Goal: Communication & Community: Answer question/provide support

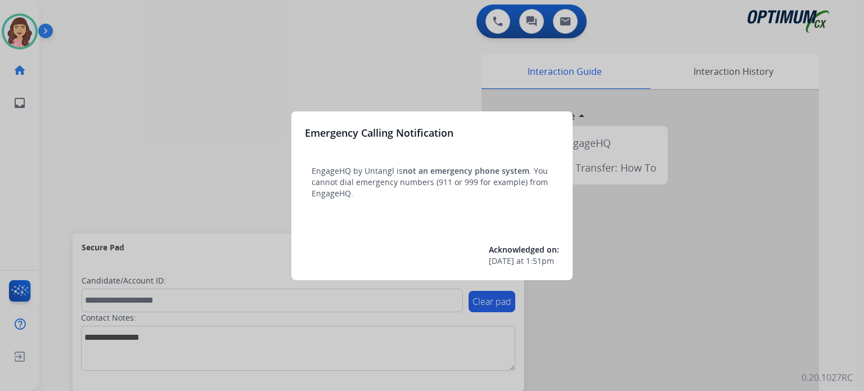
click at [476, 83] on div at bounding box center [432, 195] width 864 height 391
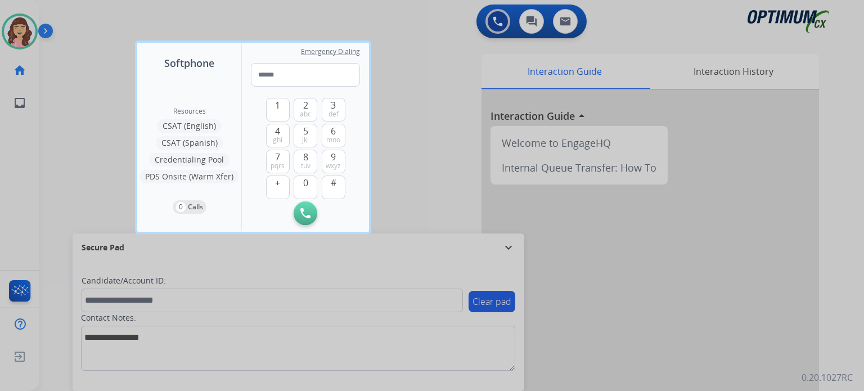
click at [464, 90] on div at bounding box center [432, 195] width 864 height 391
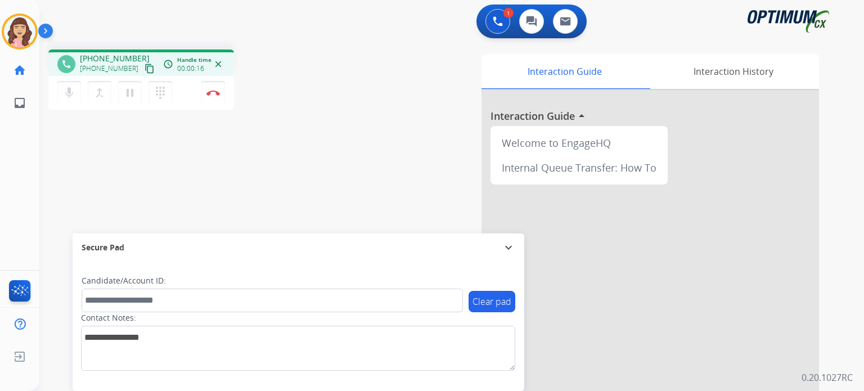
click at [144, 64] on mat-icon "content_copy" at bounding box center [149, 69] width 10 height 10
click at [254, 190] on div "phone [PHONE_NUMBER] [PHONE_NUMBER] content_copy access_time Call metrics Queue…" at bounding box center [437, 274] width 797 height 469
click at [214, 98] on button "Disconnect" at bounding box center [213, 93] width 24 height 24
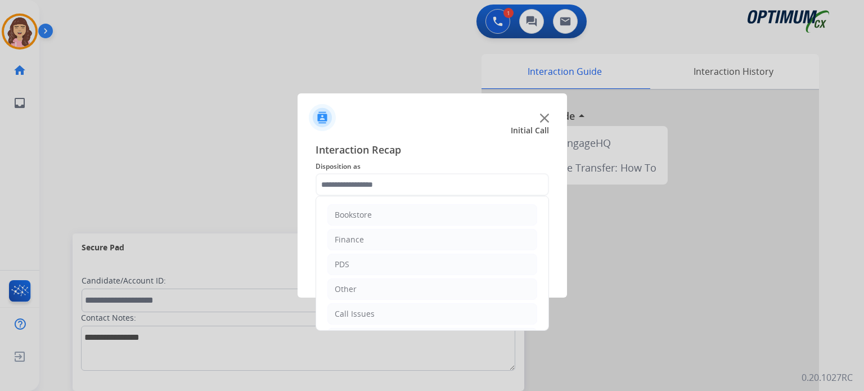
scroll to position [74, 0]
click at [385, 254] on li "Initial Application" at bounding box center [432, 264] width 210 height 21
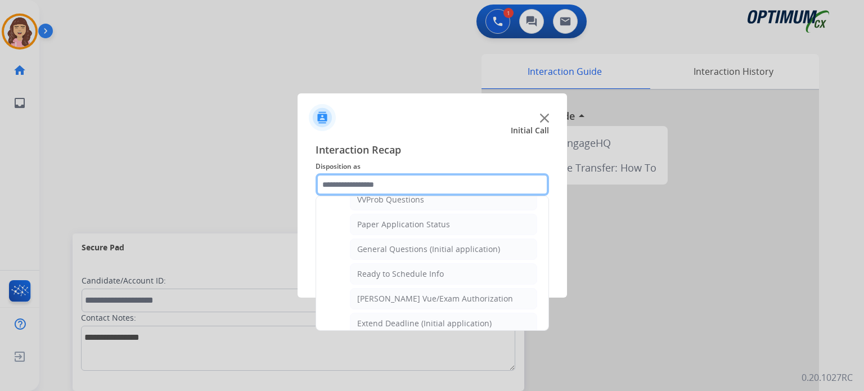
scroll to position [625, 0]
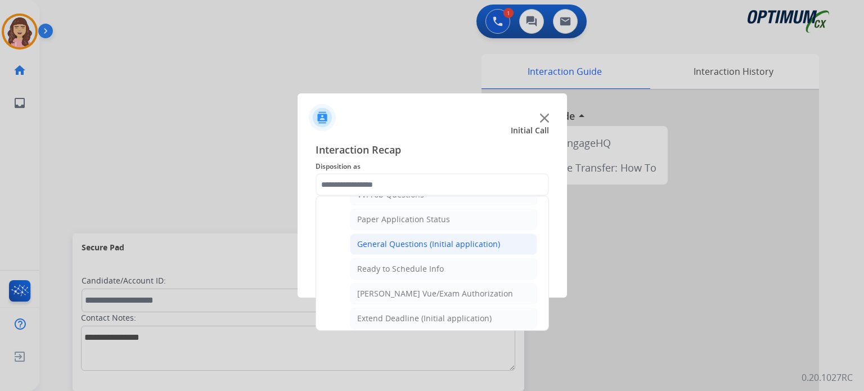
click at [443, 243] on li "General Questions (Initial application)" at bounding box center [443, 243] width 187 height 21
type input "**********"
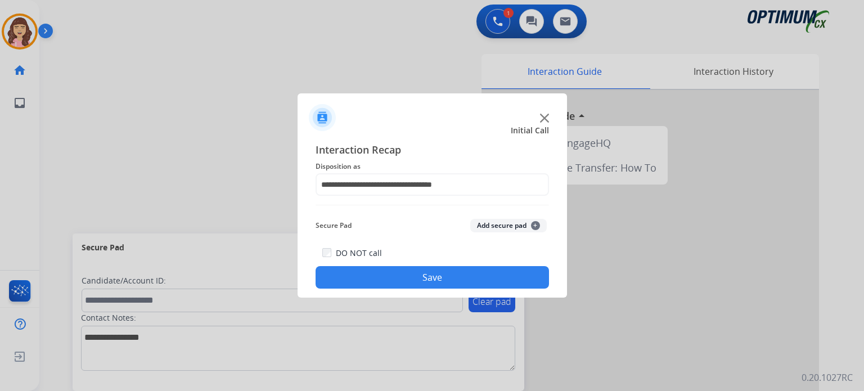
click at [413, 278] on button "Save" at bounding box center [431, 277] width 233 height 22
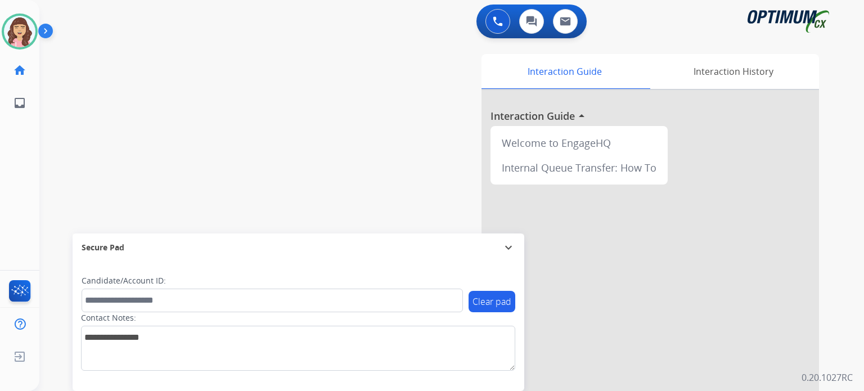
click at [833, 195] on div "Interaction Guide Interaction History Interaction Guide arrow_drop_up Welcome t…" at bounding box center [591, 279] width 491 height 460
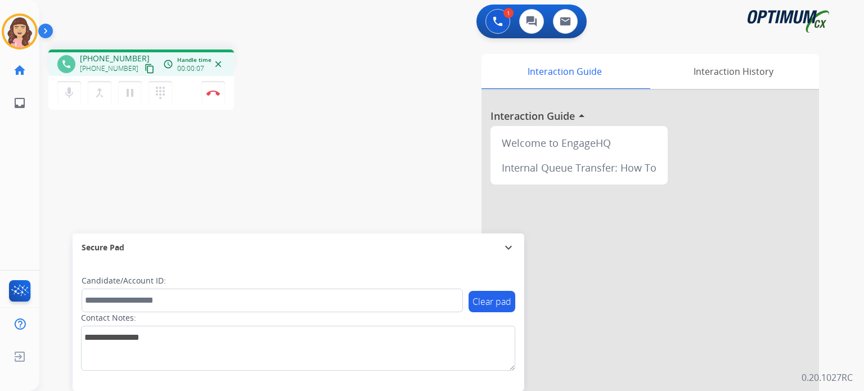
click at [144, 66] on mat-icon "content_copy" at bounding box center [149, 69] width 10 height 10
click at [227, 188] on div "phone [PHONE_NUMBER] [PHONE_NUMBER] content_copy access_time Call metrics Queue…" at bounding box center [437, 274] width 797 height 469
click at [288, 188] on div "phone [PHONE_NUMBER] [PHONE_NUMBER] content_copy access_time Call metrics Queue…" at bounding box center [437, 274] width 797 height 469
click at [219, 97] on button "Disconnect" at bounding box center [213, 93] width 24 height 24
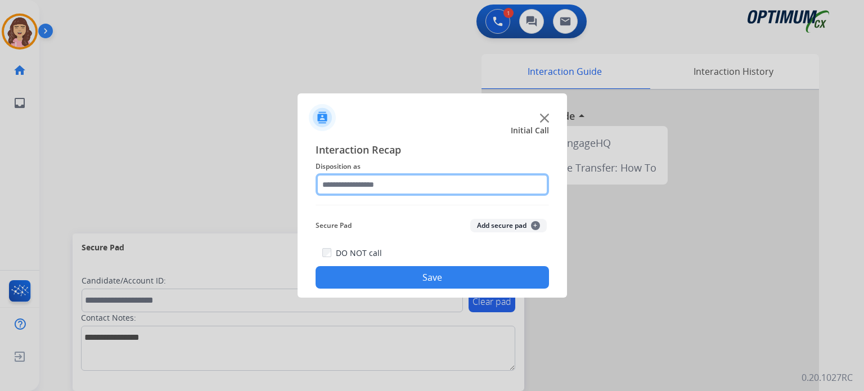
click at [387, 186] on input "text" at bounding box center [431, 184] width 233 height 22
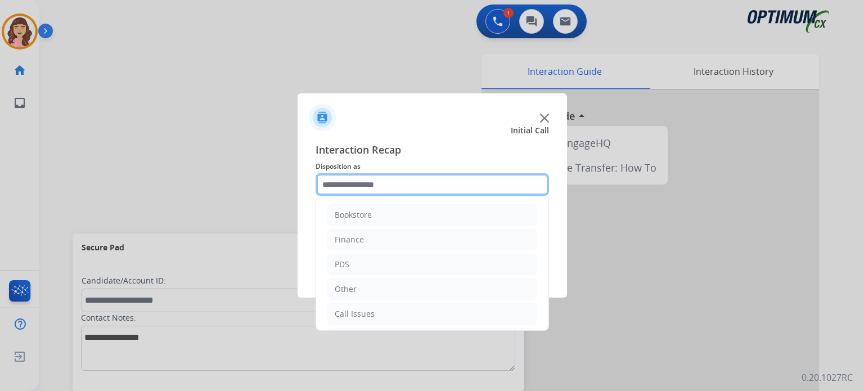
scroll to position [74, 0]
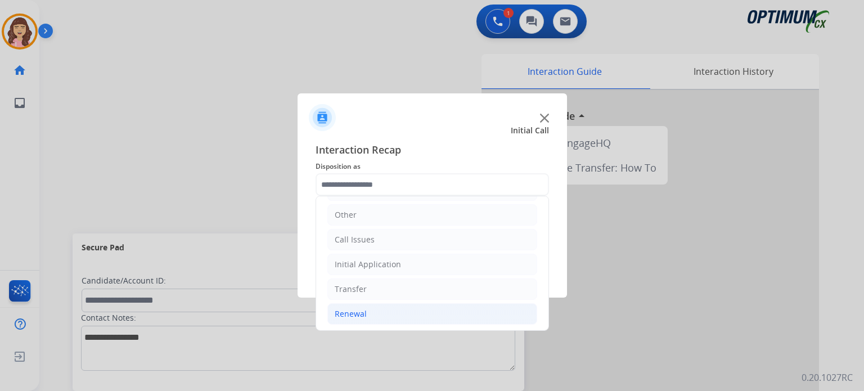
click at [364, 309] on div "Renewal" at bounding box center [351, 313] width 32 height 11
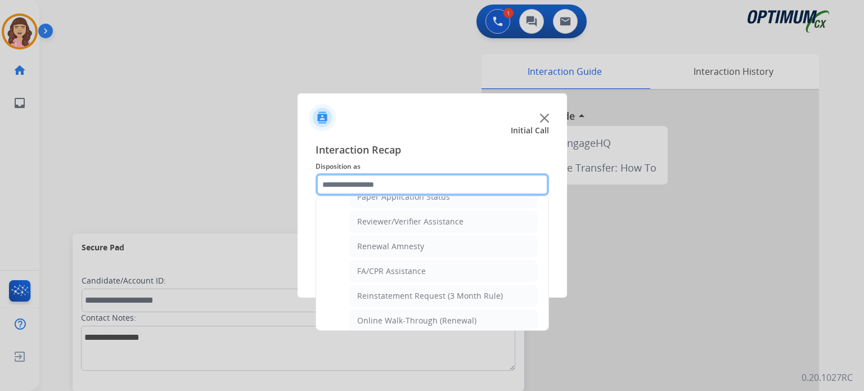
scroll to position [429, 0]
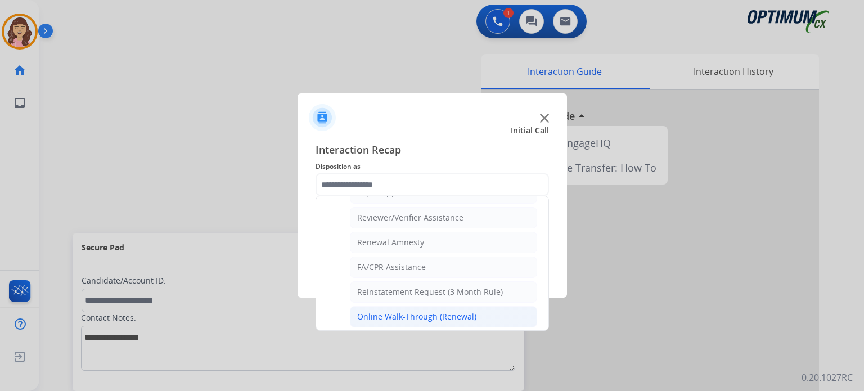
click at [434, 311] on div "Online Walk-Through (Renewal)" at bounding box center [416, 316] width 119 height 11
type input "**********"
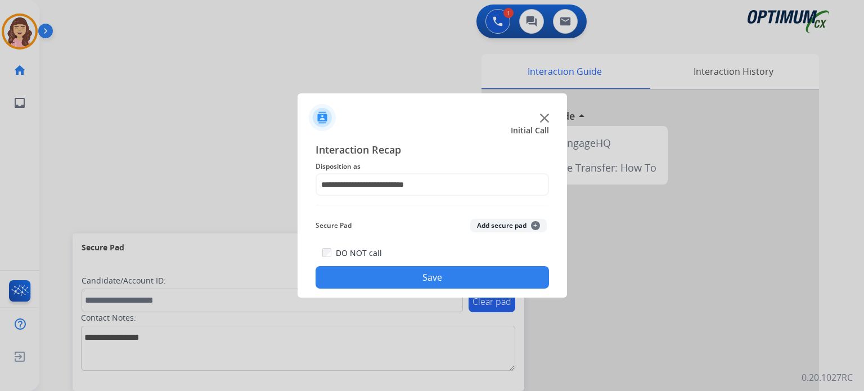
click at [450, 273] on button "Save" at bounding box center [431, 277] width 233 height 22
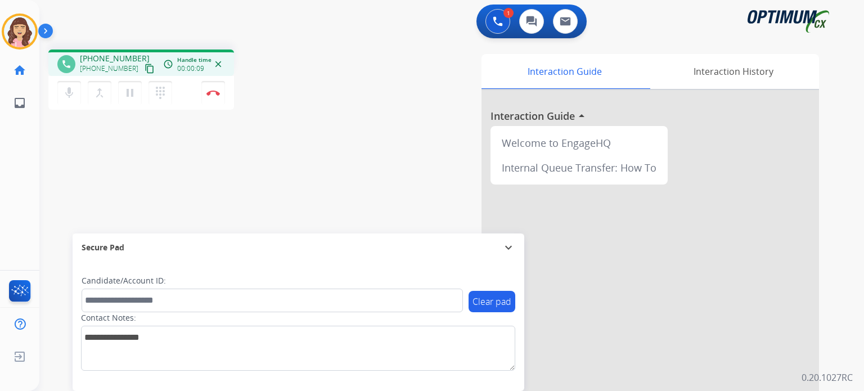
click at [144, 67] on mat-icon "content_copy" at bounding box center [149, 69] width 10 height 10
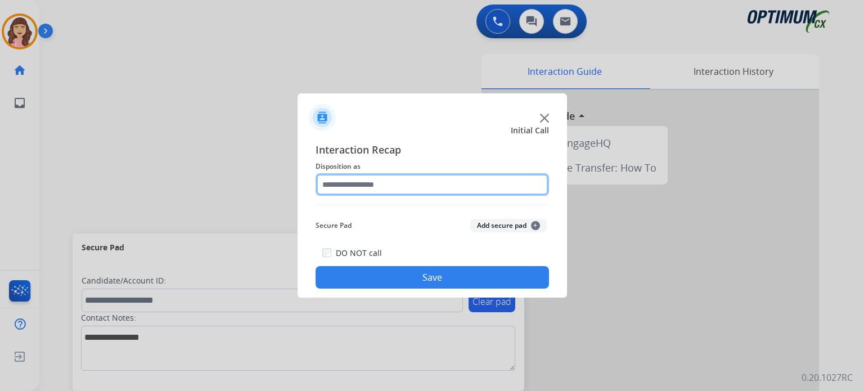
click at [418, 189] on input "text" at bounding box center [431, 184] width 233 height 22
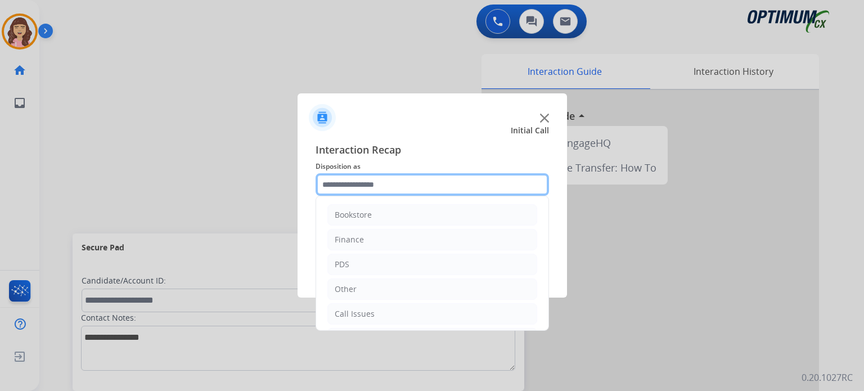
scroll to position [74, 0]
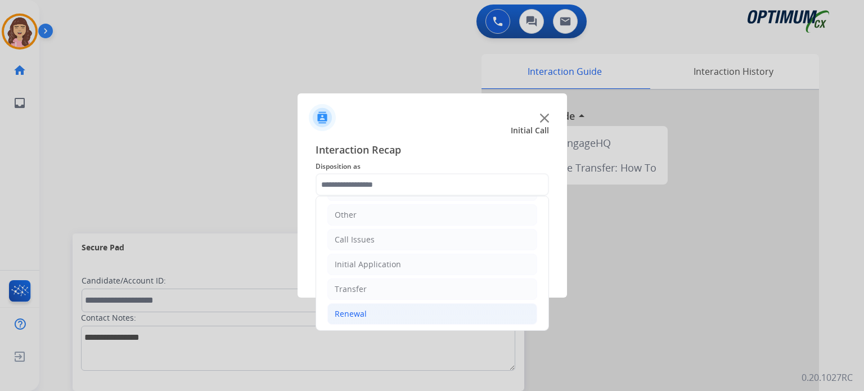
click at [365, 310] on li "Renewal" at bounding box center [432, 313] width 210 height 21
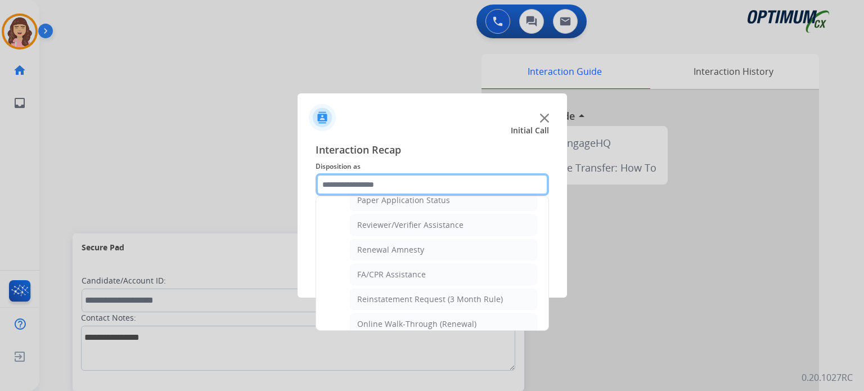
scroll to position [429, 0]
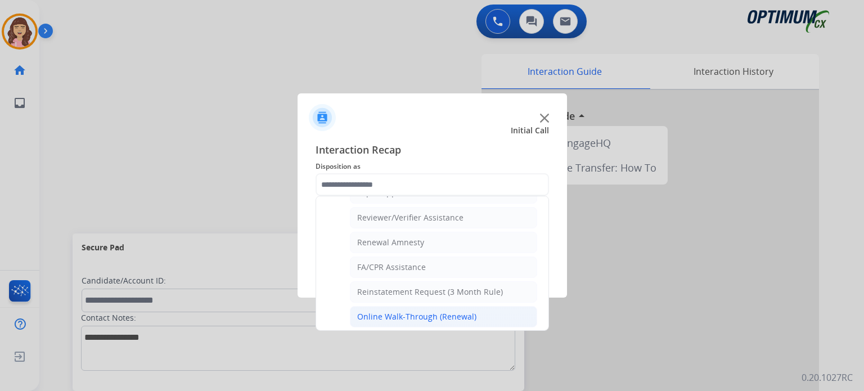
click at [427, 311] on div "Online Walk-Through (Renewal)" at bounding box center [416, 316] width 119 height 11
type input "**********"
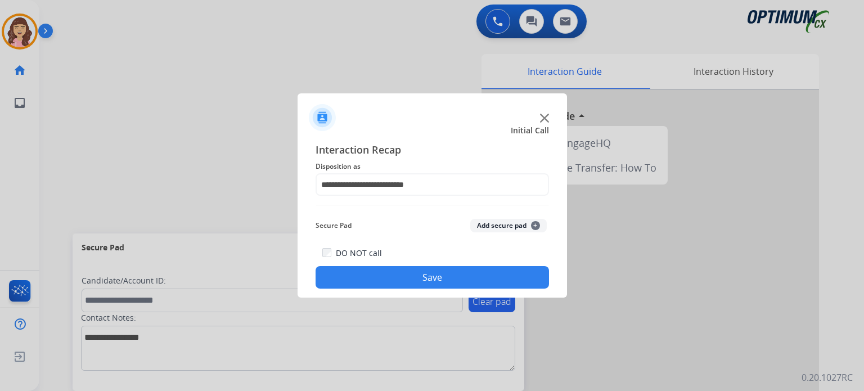
click at [439, 280] on button "Save" at bounding box center [431, 277] width 233 height 22
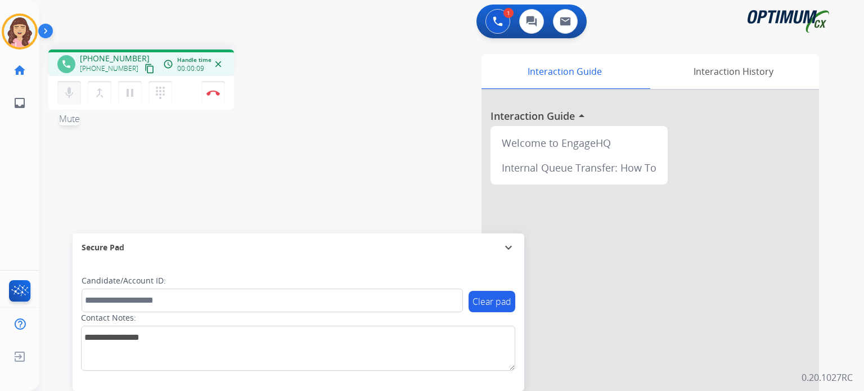
click at [73, 94] on mat-icon "mic" at bounding box center [68, 92] width 13 height 13
click at [73, 94] on mat-icon "mic_off" at bounding box center [68, 92] width 13 height 13
click at [144, 70] on mat-icon "content_copy" at bounding box center [149, 69] width 10 height 10
click at [268, 188] on div "phone [PHONE_NUMBER] [PHONE_NUMBER] content_copy access_time Call metrics Queue…" at bounding box center [437, 274] width 797 height 469
click at [242, 197] on div "phone [PHONE_NUMBER] [PHONE_NUMBER] content_copy access_time Call metrics Queue…" at bounding box center [437, 274] width 797 height 469
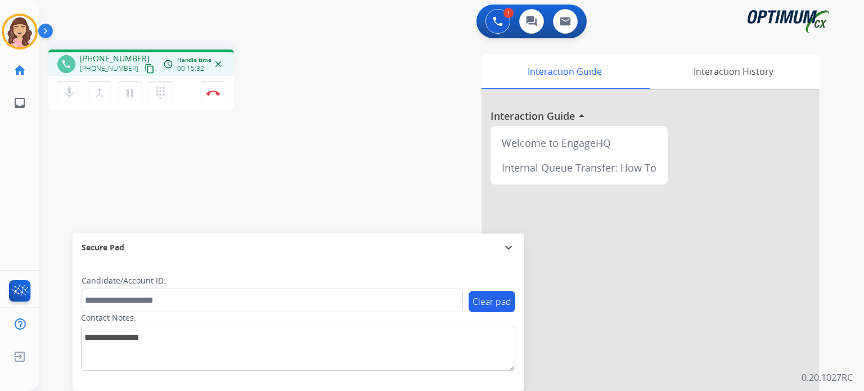
click at [269, 179] on div "phone [PHONE_NUMBER] [PHONE_NUMBER] content_copy access_time Call metrics Queue…" at bounding box center [437, 274] width 797 height 469
click at [216, 178] on div "phone [PHONE_NUMBER] [PHONE_NUMBER] content_copy access_time Call metrics Queue…" at bounding box center [437, 274] width 797 height 469
click at [215, 98] on button "Disconnect" at bounding box center [213, 93] width 24 height 24
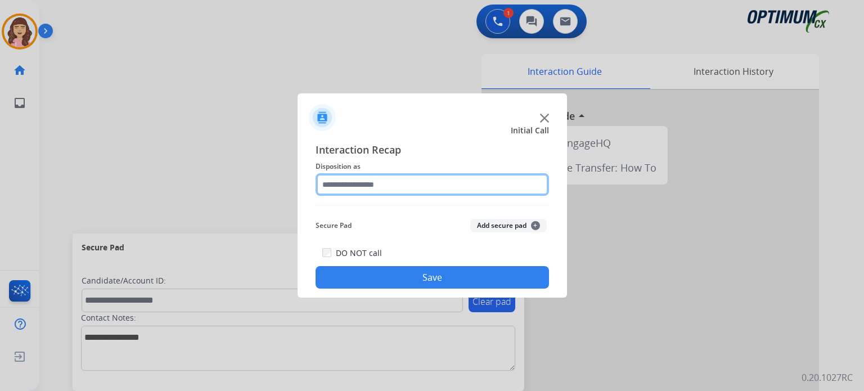
click at [370, 186] on input "text" at bounding box center [431, 184] width 233 height 22
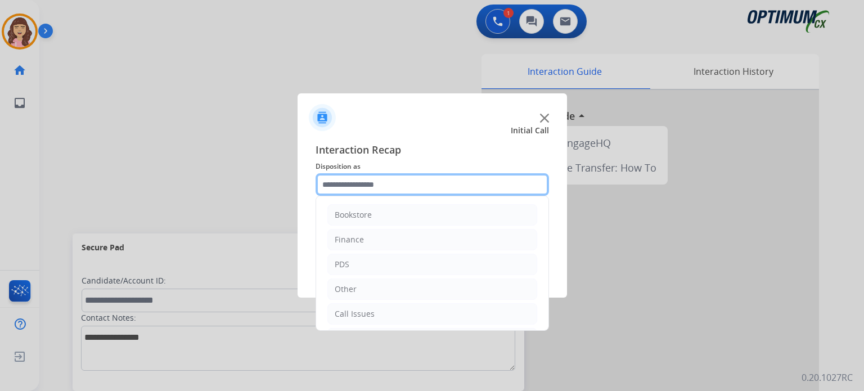
scroll to position [74, 0]
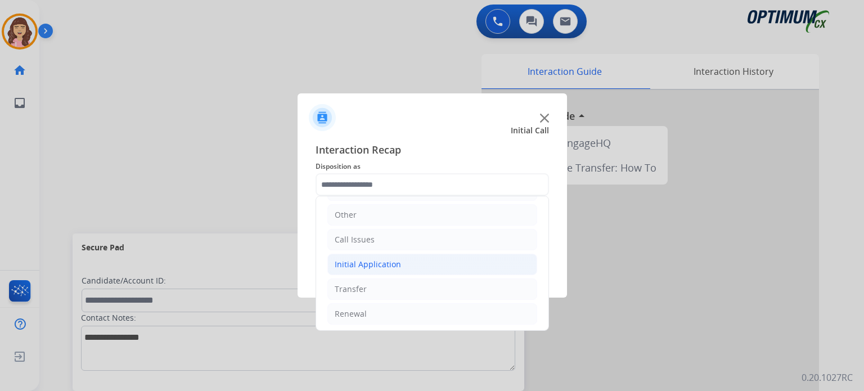
click at [370, 261] on div "Initial Application" at bounding box center [368, 264] width 66 height 11
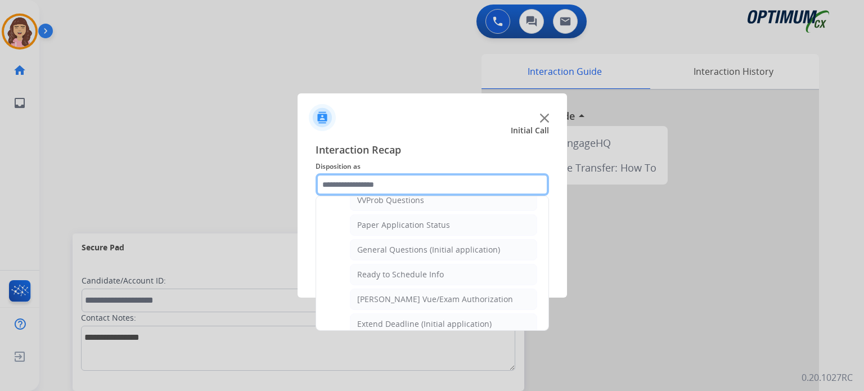
scroll to position [614, 0]
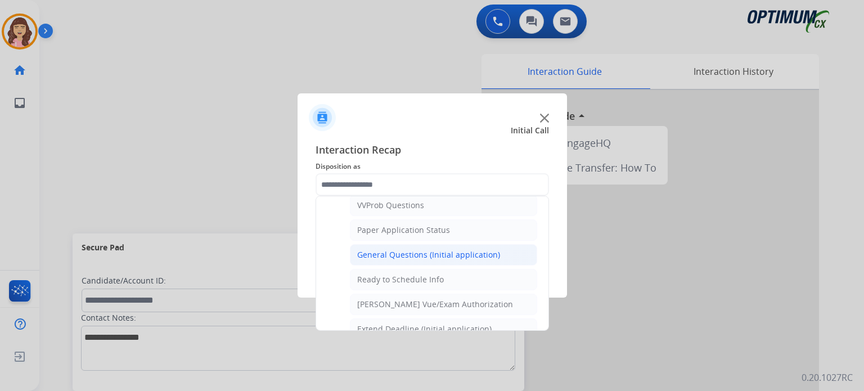
click at [432, 255] on li "General Questions (Initial application)" at bounding box center [443, 254] width 187 height 21
type input "**********"
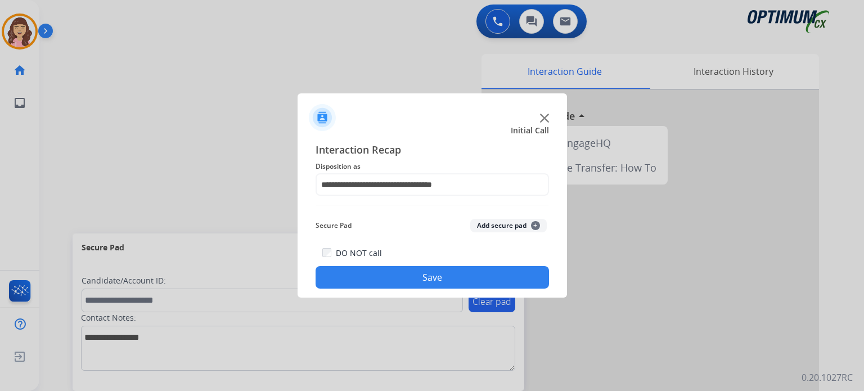
click at [430, 283] on button "Save" at bounding box center [431, 277] width 233 height 22
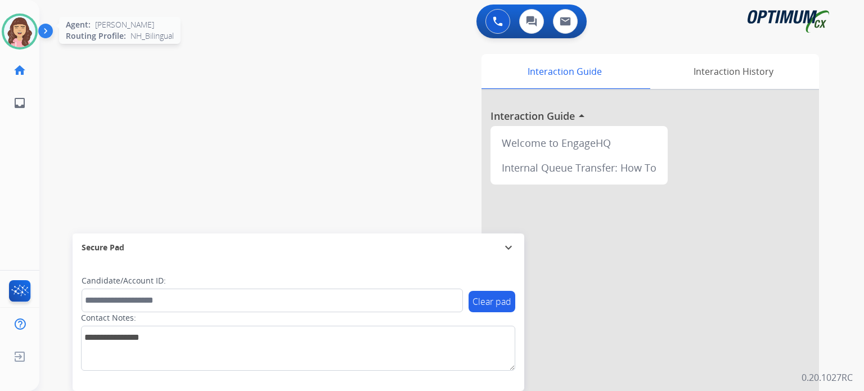
click at [12, 38] on img at bounding box center [19, 31] width 31 height 31
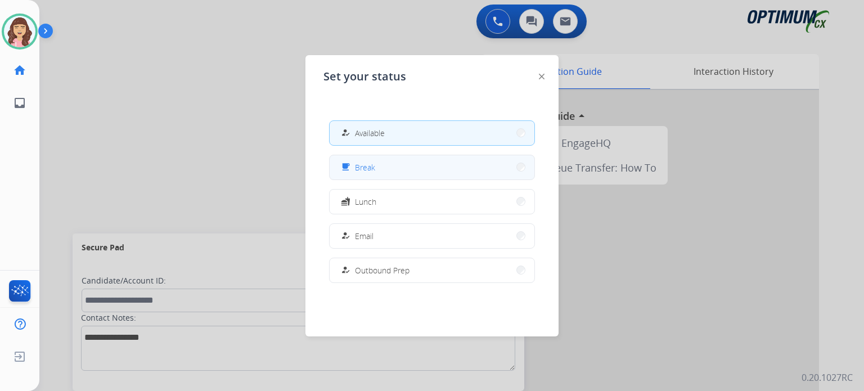
click at [363, 167] on span "Break" at bounding box center [365, 167] width 20 height 12
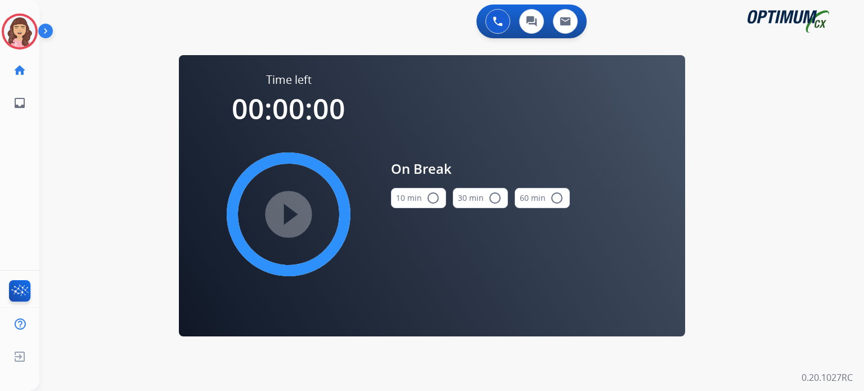
click at [430, 197] on mat-icon "radio_button_unchecked" at bounding box center [432, 197] width 13 height 13
click at [282, 215] on mat-icon "play_circle_filled" at bounding box center [288, 213] width 13 height 13
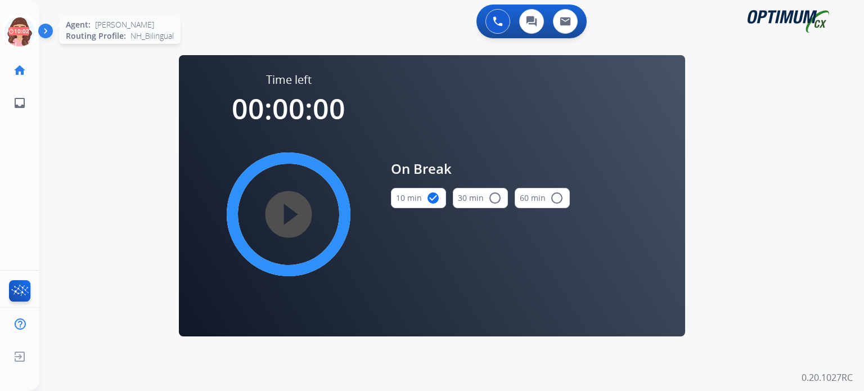
click at [20, 34] on icon at bounding box center [20, 31] width 37 height 37
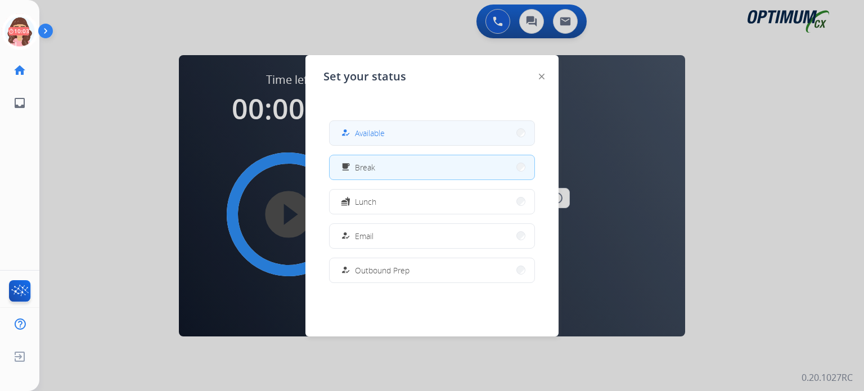
click at [373, 138] on span "Available" at bounding box center [370, 133] width 30 height 12
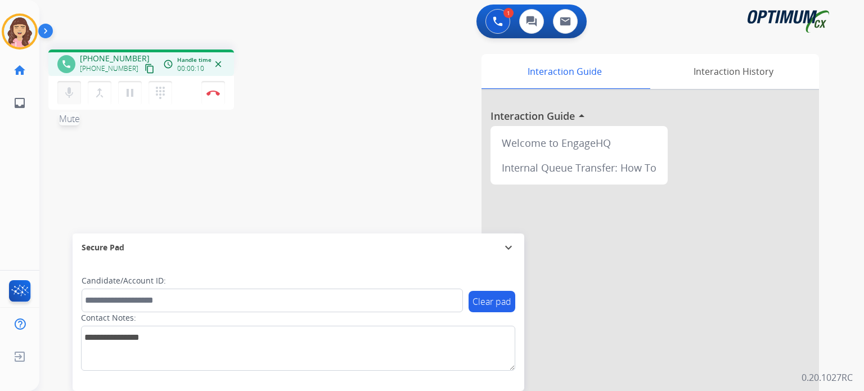
click at [69, 95] on mat-icon "mic" at bounding box center [68, 92] width 13 height 13
click at [69, 95] on mat-icon "mic_off" at bounding box center [68, 92] width 13 height 13
click at [144, 66] on mat-icon "content_copy" at bounding box center [149, 69] width 10 height 10
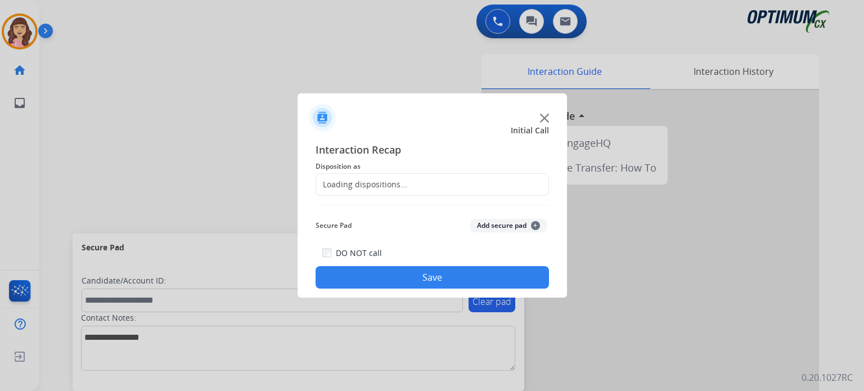
click at [229, 146] on div at bounding box center [432, 195] width 864 height 391
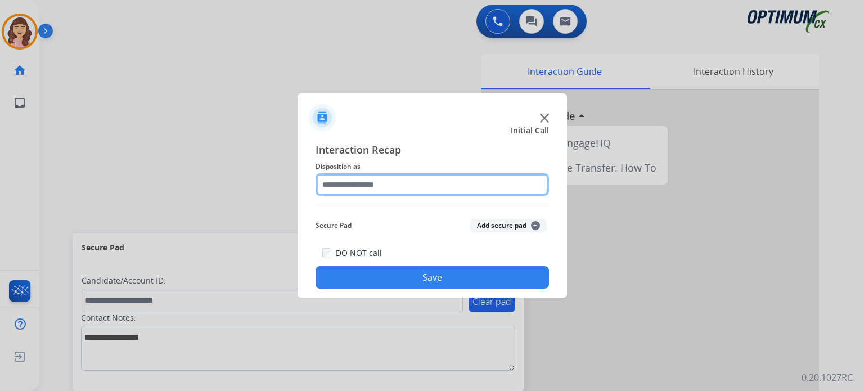
click at [394, 184] on input "text" at bounding box center [431, 184] width 233 height 22
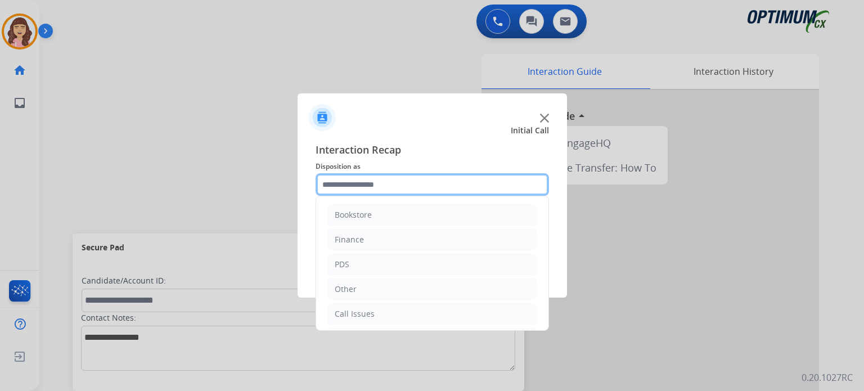
scroll to position [74, 0]
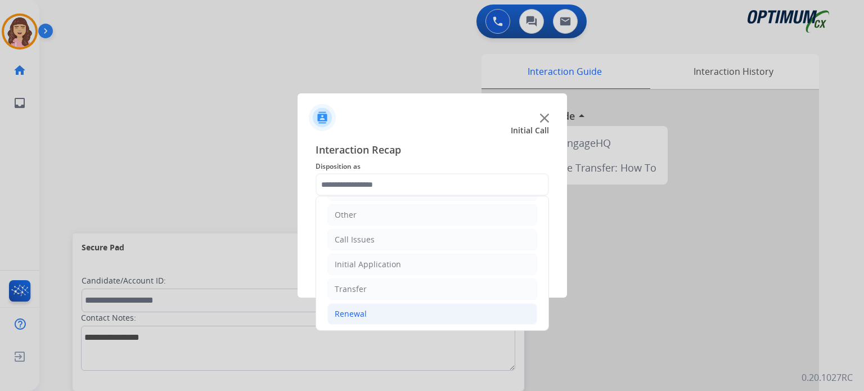
click at [358, 308] on div "Renewal" at bounding box center [351, 313] width 32 height 11
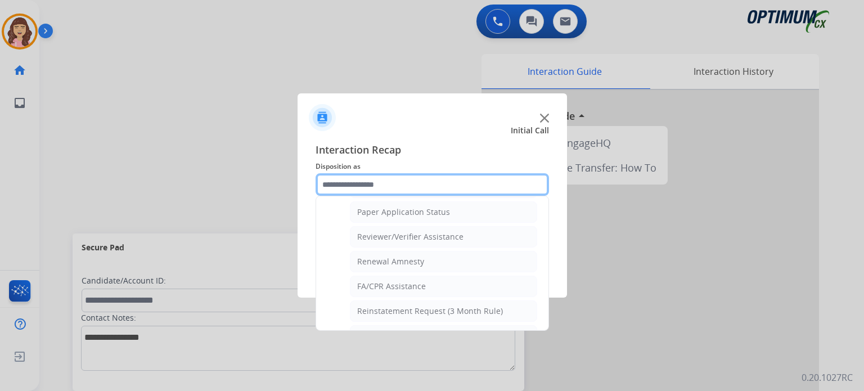
scroll to position [429, 0]
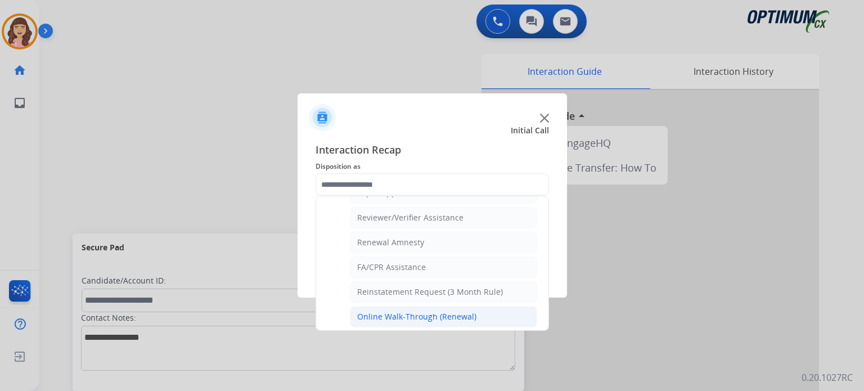
click at [445, 315] on div "Online Walk-Through (Renewal)" at bounding box center [416, 316] width 119 height 11
type input "**********"
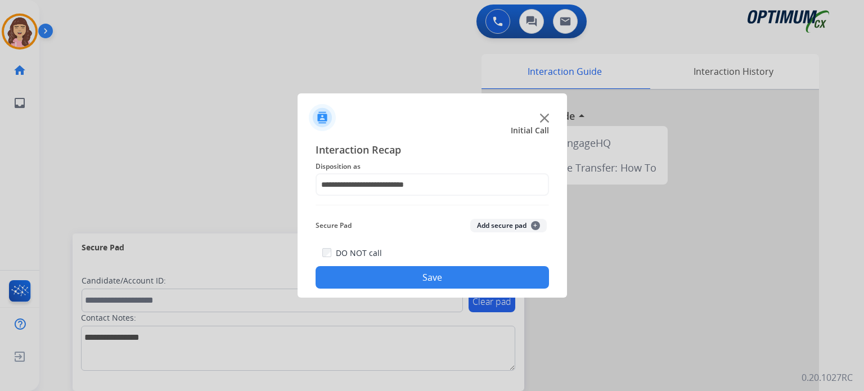
click at [469, 268] on button "Save" at bounding box center [431, 277] width 233 height 22
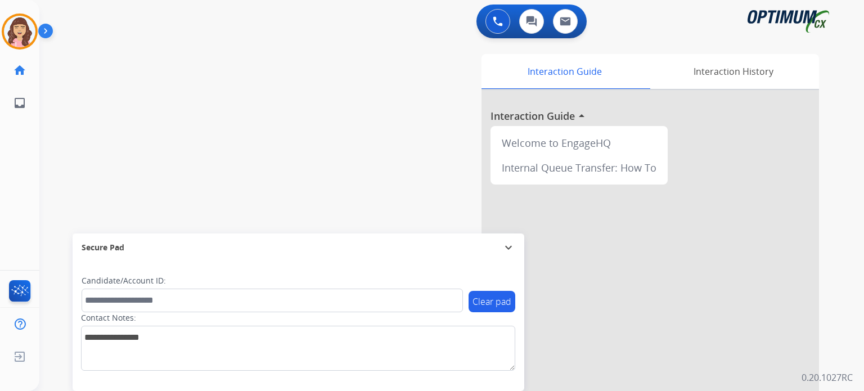
click at [268, 109] on div "swap_horiz Break voice bridge close_fullscreen Connect 3-Way Call merge_type Se…" at bounding box center [437, 274] width 797 height 469
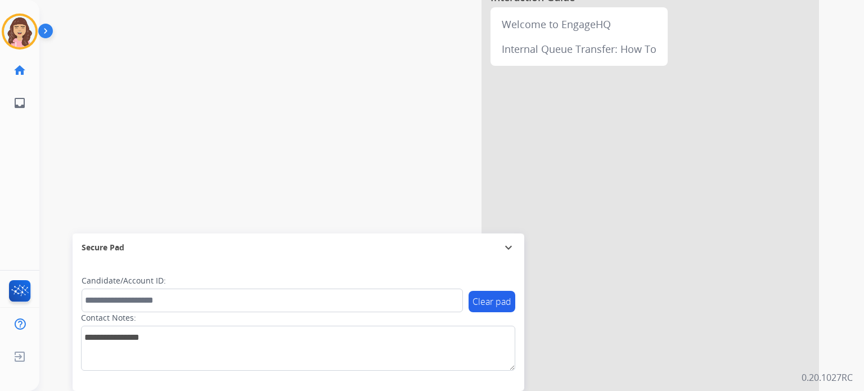
click at [385, 103] on div "Interaction Guide Interaction History Interaction Guide arrow_drop_up Welcome t…" at bounding box center [582, 162] width 473 height 455
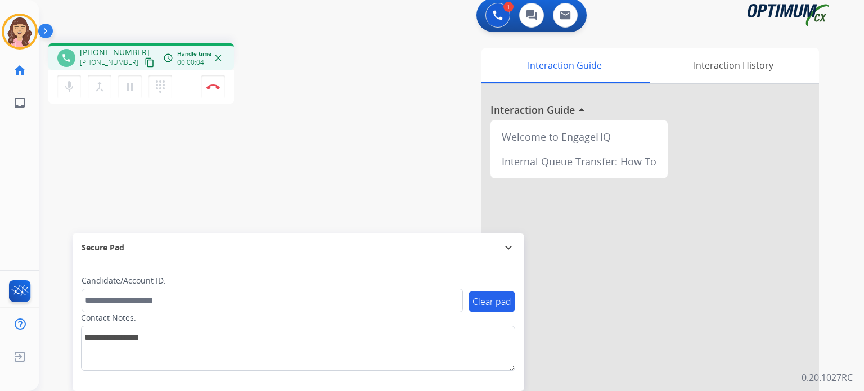
scroll to position [0, 0]
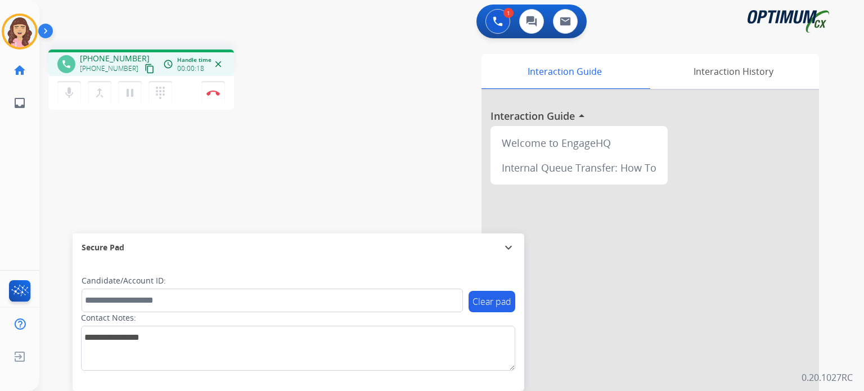
click at [144, 65] on mat-icon "content_copy" at bounding box center [149, 69] width 10 height 10
click at [218, 92] on img at bounding box center [212, 93] width 13 height 6
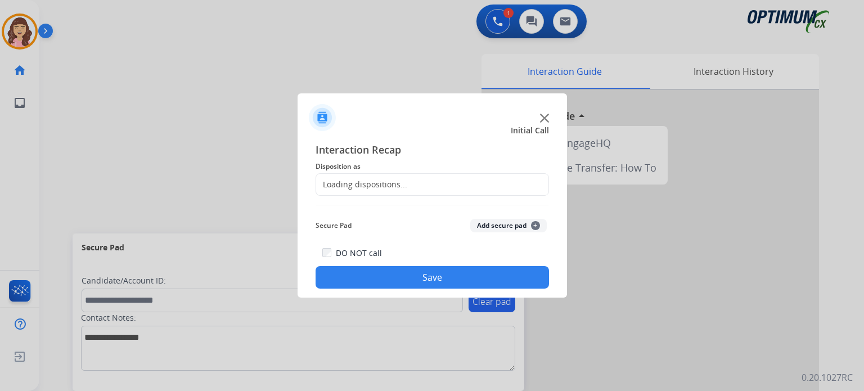
click at [400, 182] on div "Loading dispositions..." at bounding box center [361, 184] width 91 height 11
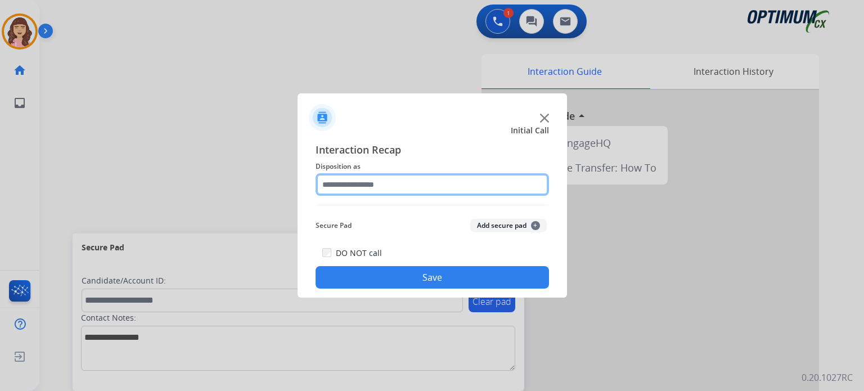
click at [481, 188] on input "text" at bounding box center [431, 184] width 233 height 22
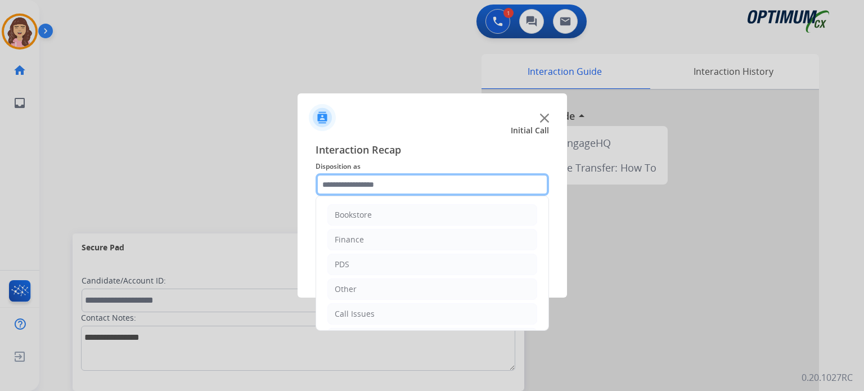
scroll to position [74, 0]
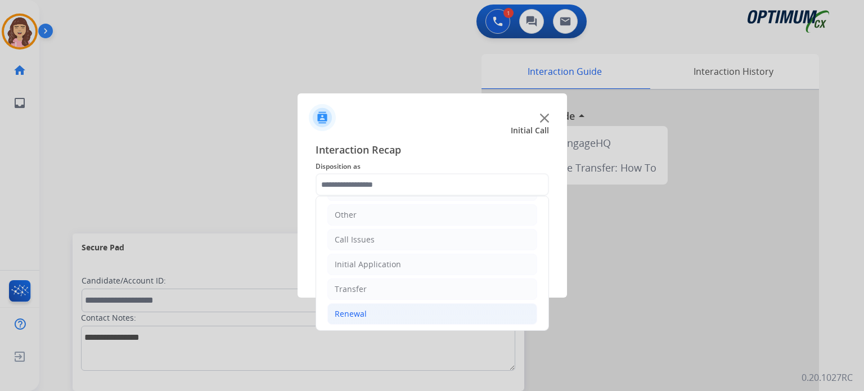
click at [387, 315] on li "Renewal" at bounding box center [432, 313] width 210 height 21
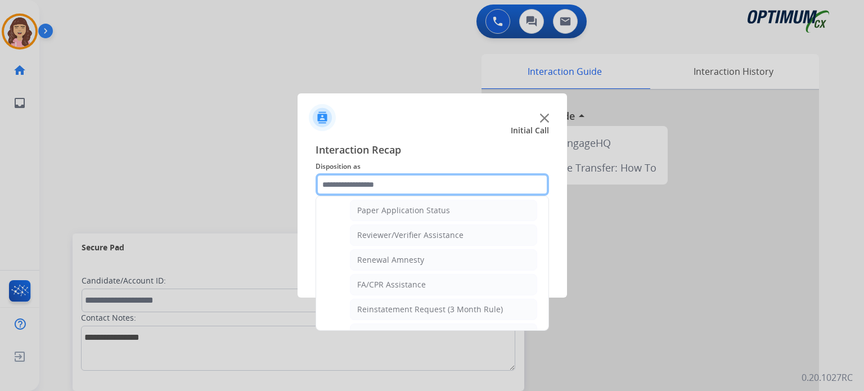
scroll to position [429, 0]
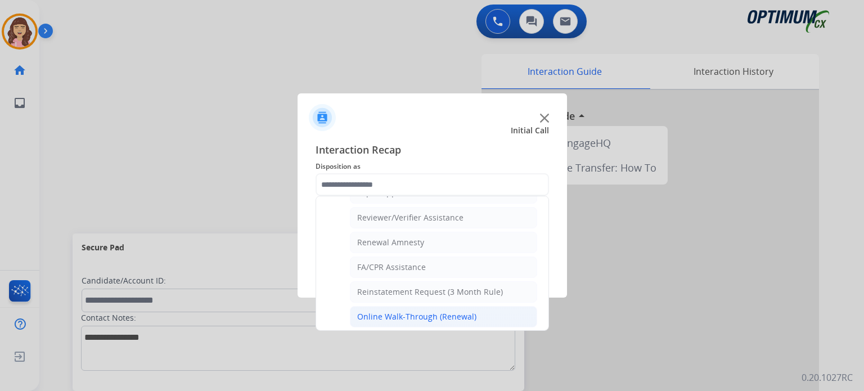
click at [443, 311] on div "Online Walk-Through (Renewal)" at bounding box center [416, 316] width 119 height 11
type input "**********"
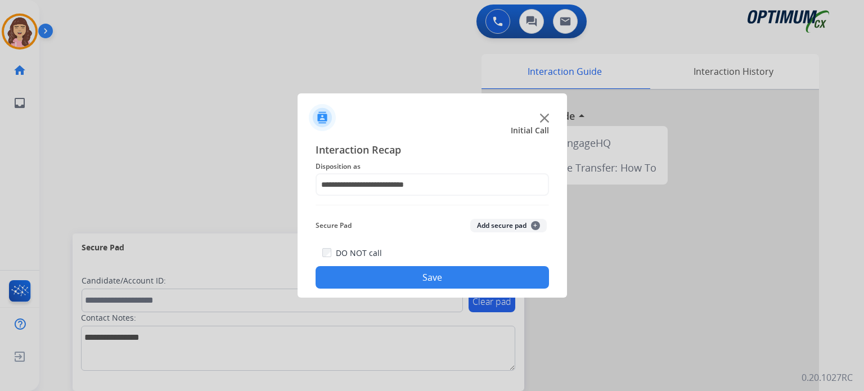
click at [461, 272] on button "Save" at bounding box center [431, 277] width 233 height 22
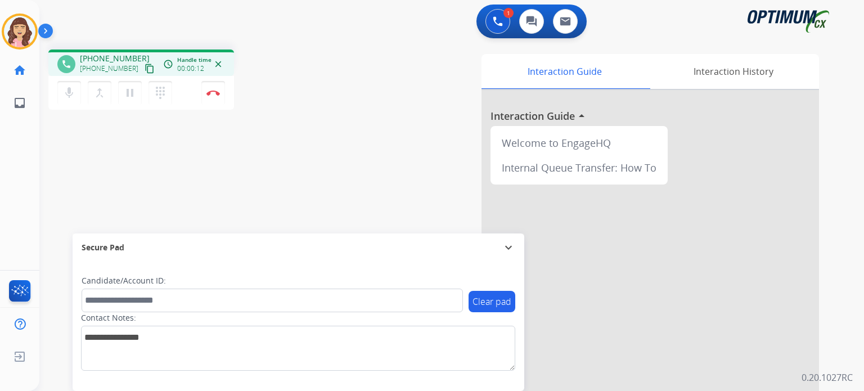
click at [144, 67] on mat-icon "content_copy" at bounding box center [149, 69] width 10 height 10
click at [75, 98] on mat-icon "mic" at bounding box center [68, 92] width 13 height 13
click at [75, 98] on mat-icon "mic_off" at bounding box center [68, 92] width 13 height 13
click at [74, 88] on mat-icon "mic" at bounding box center [68, 92] width 13 height 13
click at [74, 88] on mat-icon "mic_off" at bounding box center [68, 92] width 13 height 13
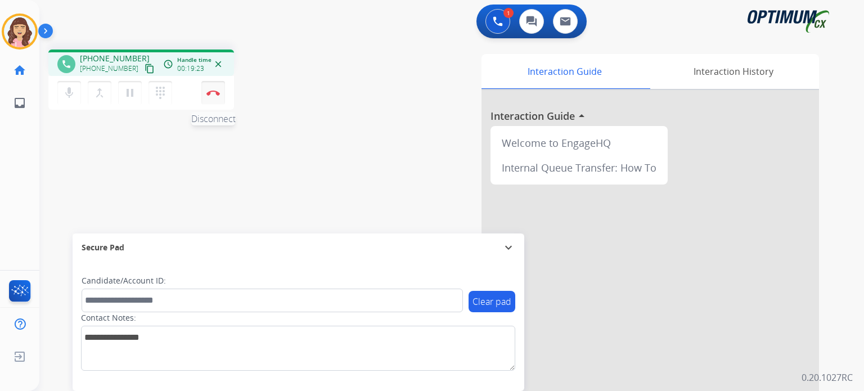
click at [210, 94] on img at bounding box center [212, 93] width 13 height 6
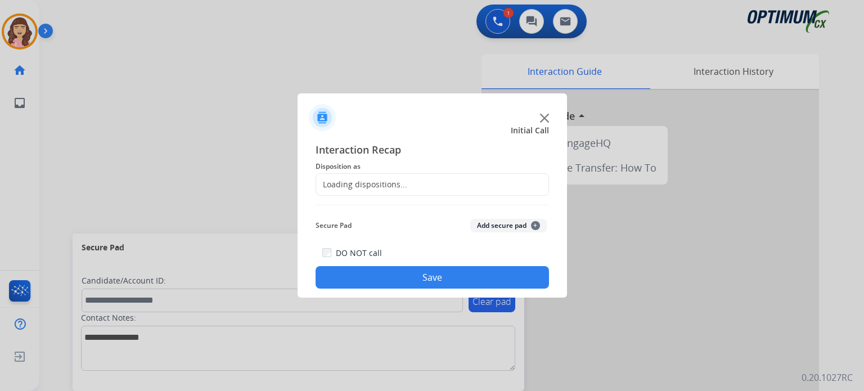
click at [387, 184] on div "Loading dispositions..." at bounding box center [361, 184] width 91 height 11
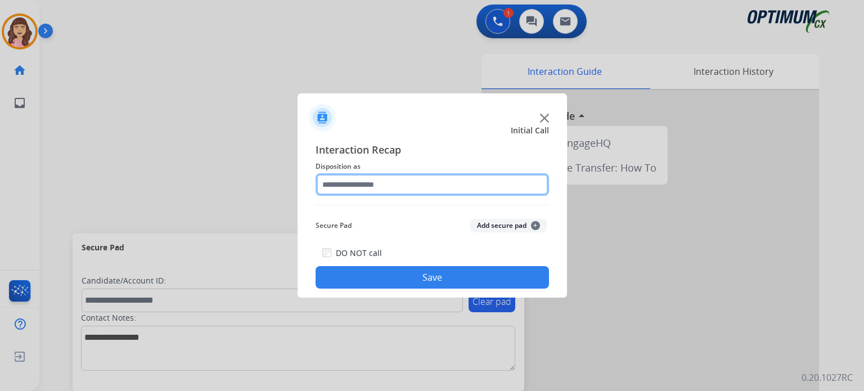
click at [457, 187] on input "text" at bounding box center [431, 184] width 233 height 22
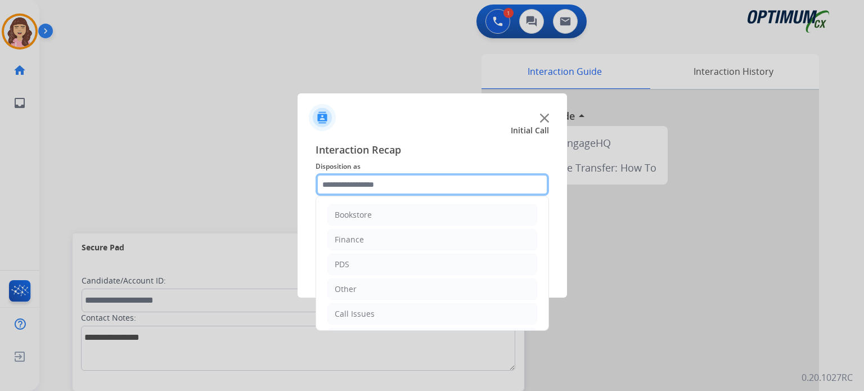
scroll to position [74, 0]
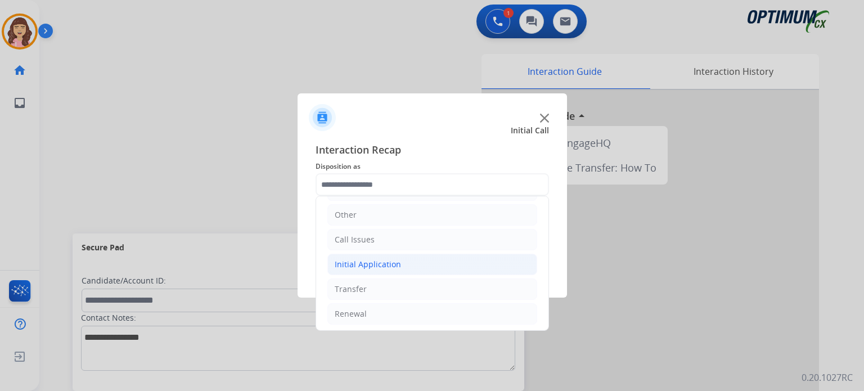
click at [407, 265] on li "Initial Application" at bounding box center [432, 264] width 210 height 21
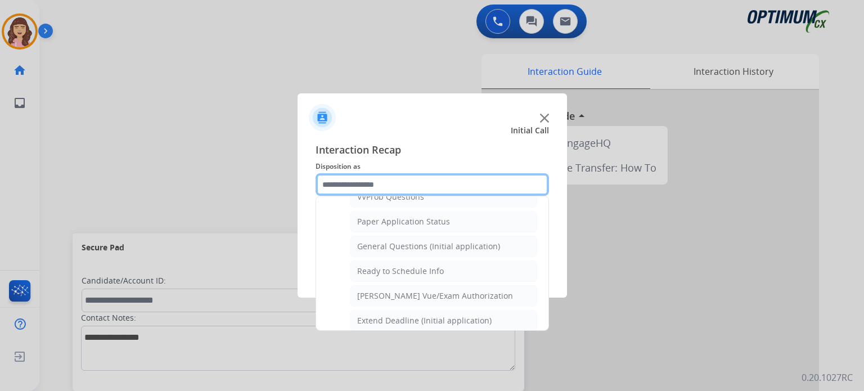
scroll to position [620, 0]
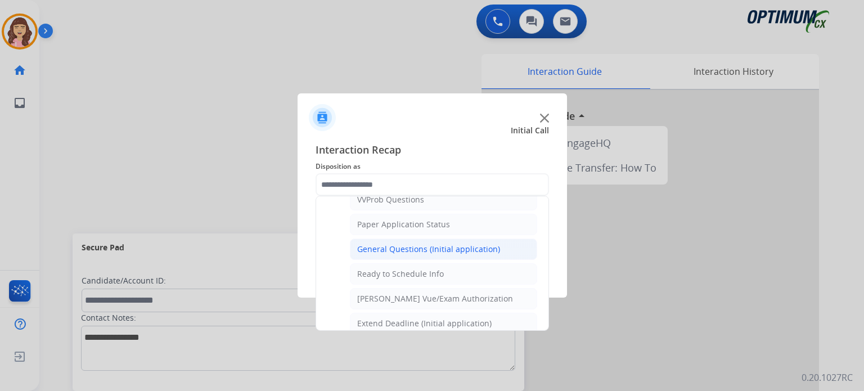
click at [423, 244] on div "General Questions (Initial application)" at bounding box center [428, 248] width 143 height 11
type input "**********"
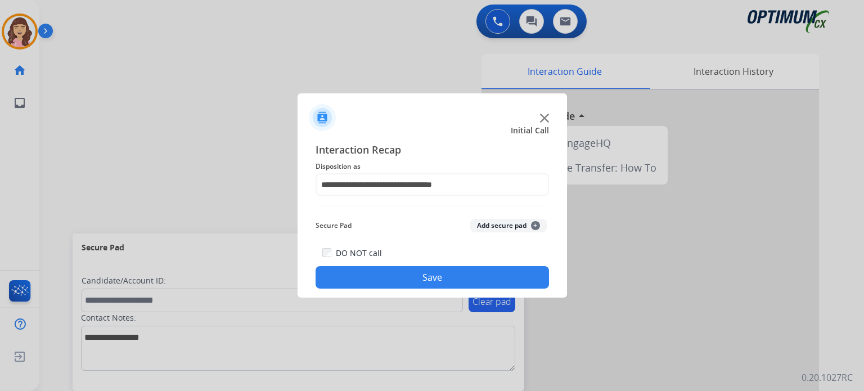
click at [428, 279] on button "Save" at bounding box center [431, 277] width 233 height 22
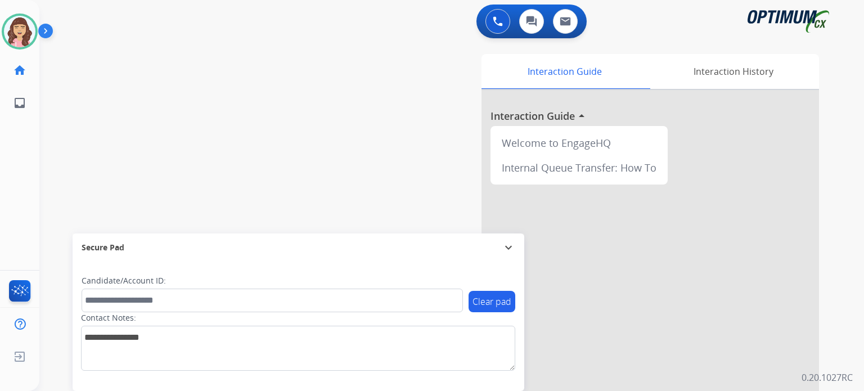
click at [275, 102] on div "swap_horiz Break voice bridge close_fullscreen Connect 3-Way Call merge_type Se…" at bounding box center [437, 274] width 797 height 469
click at [24, 44] on img at bounding box center [19, 31] width 31 height 31
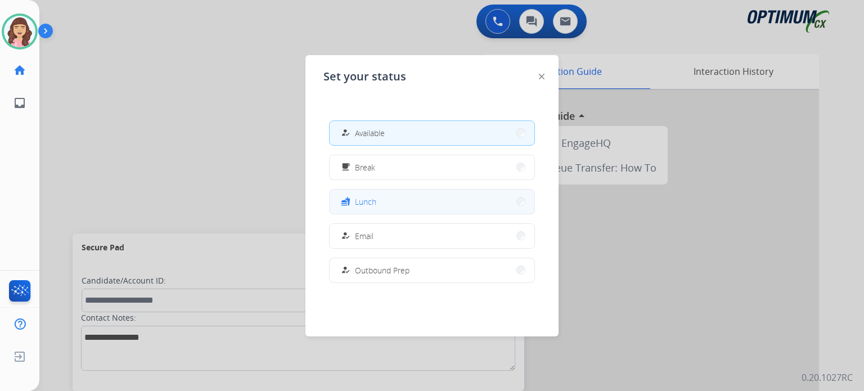
click at [388, 208] on button "fastfood Lunch" at bounding box center [431, 201] width 205 height 24
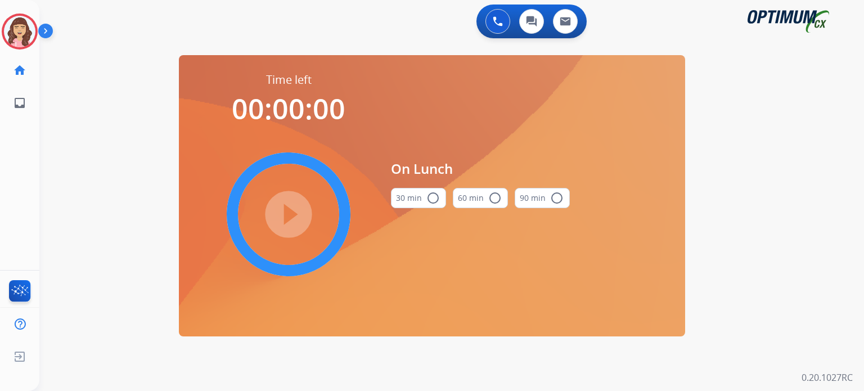
click at [418, 203] on button "30 min radio_button_unchecked" at bounding box center [418, 198] width 55 height 20
click at [292, 207] on mat-icon "play_circle_filled" at bounding box center [288, 213] width 13 height 13
